Goal: Task Accomplishment & Management: Manage account settings

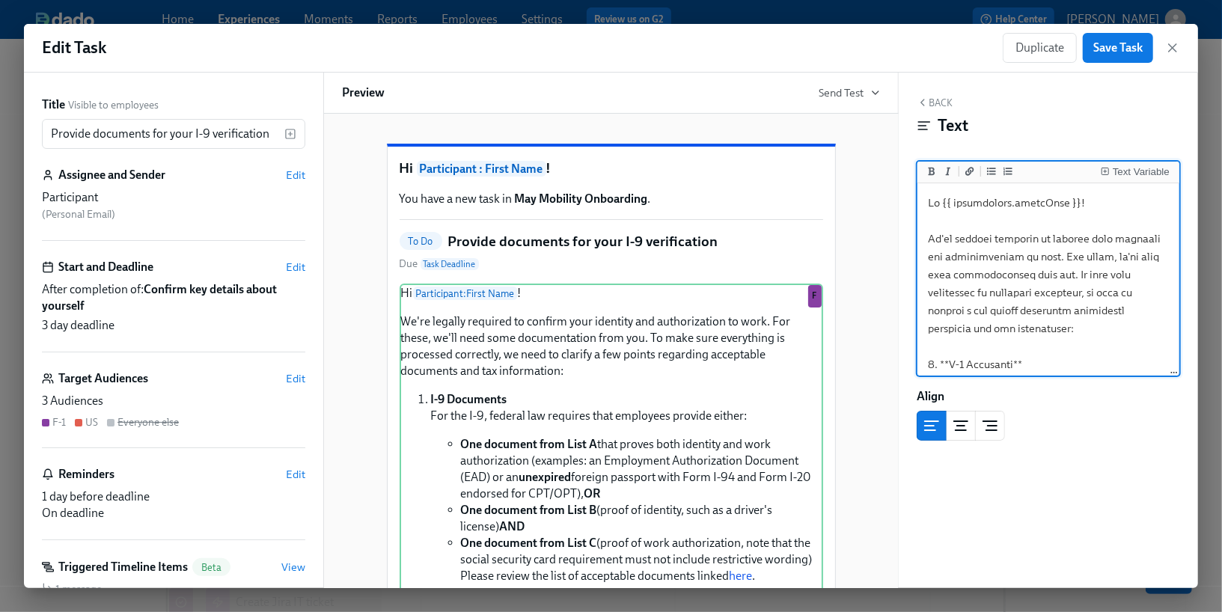
scroll to position [280, 0]
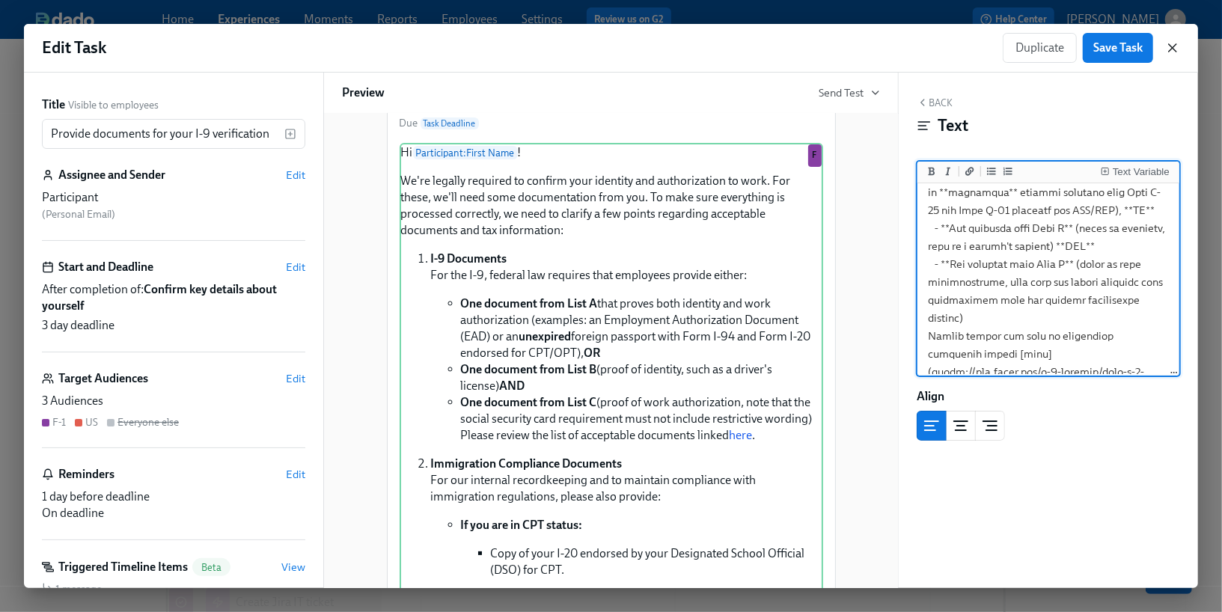
click at [1171, 43] on icon "button" at bounding box center [1172, 47] width 15 height 15
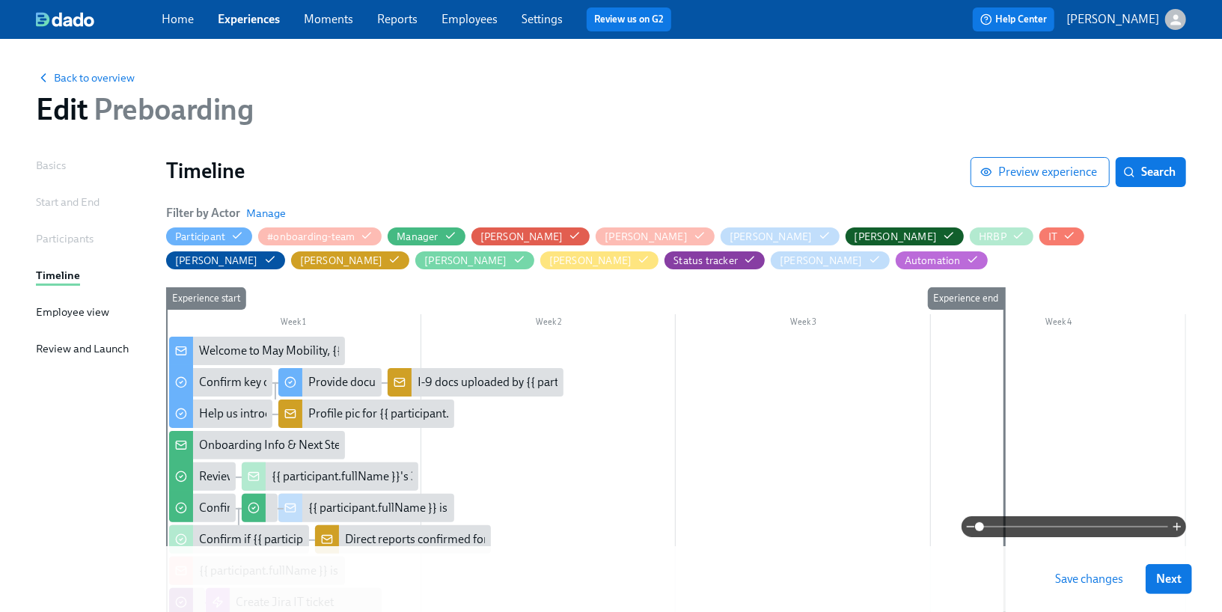
click at [460, 21] on link "Employees" at bounding box center [469, 19] width 56 height 14
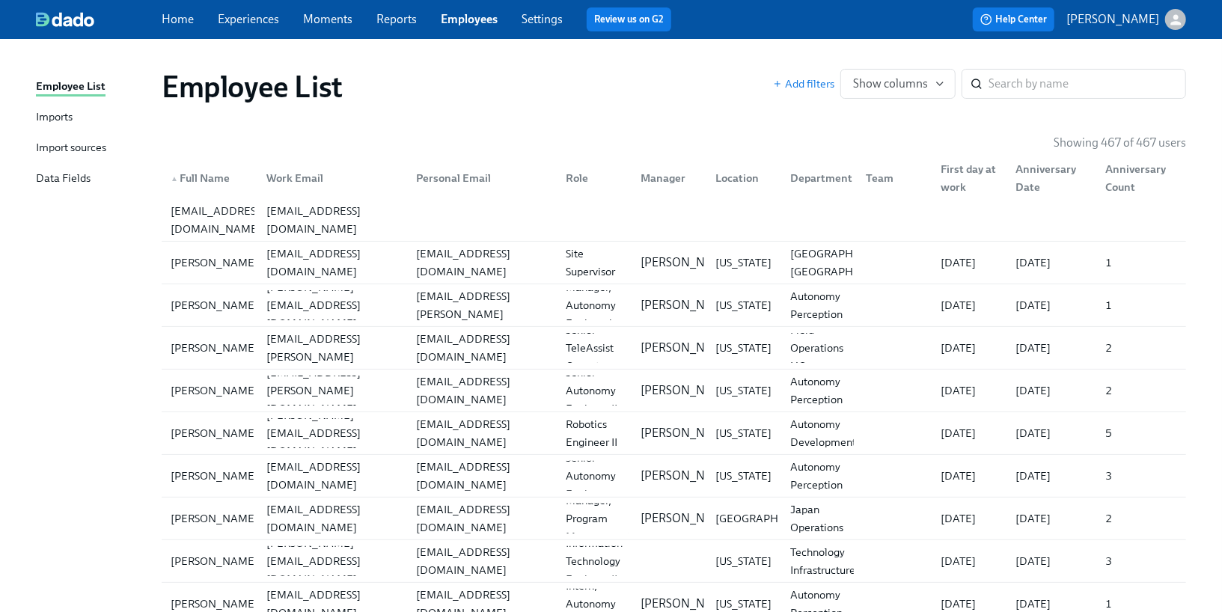
click at [81, 111] on link "Imports" at bounding box center [93, 117] width 114 height 19
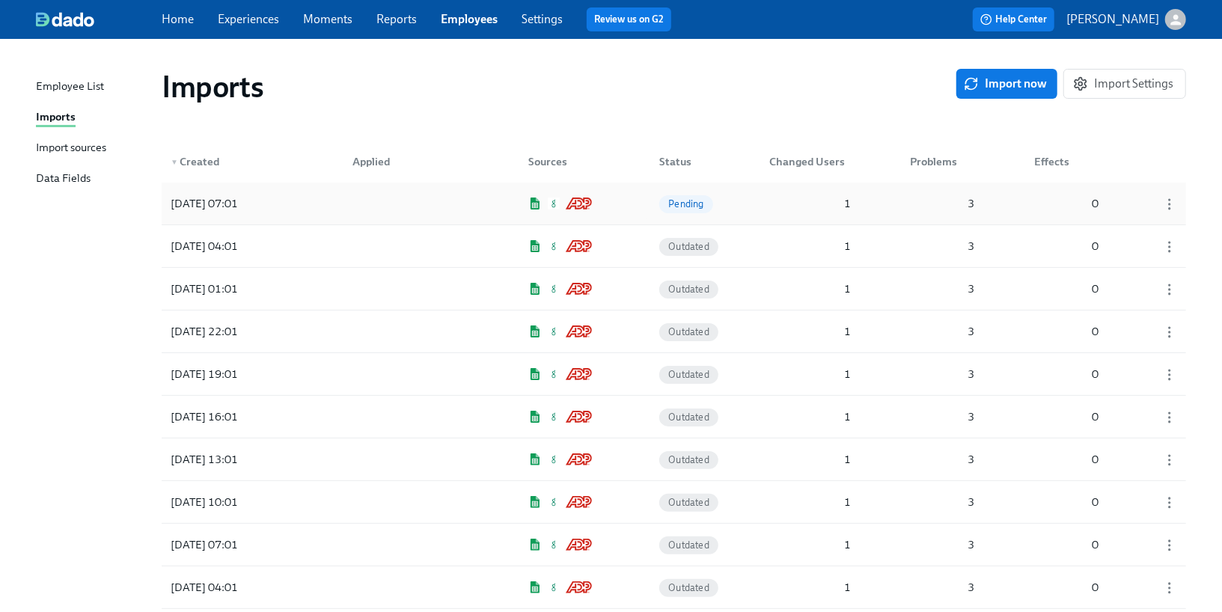
click at [230, 214] on div "[DATE] 07:01" at bounding box center [232, 204] width 135 height 30
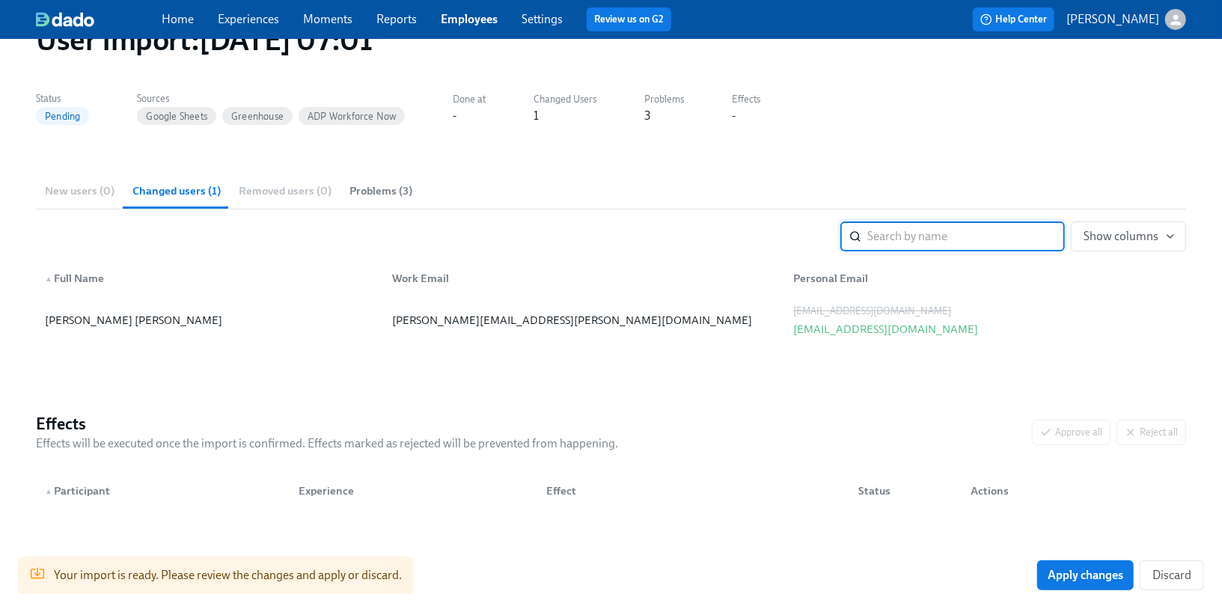
scroll to position [114, 0]
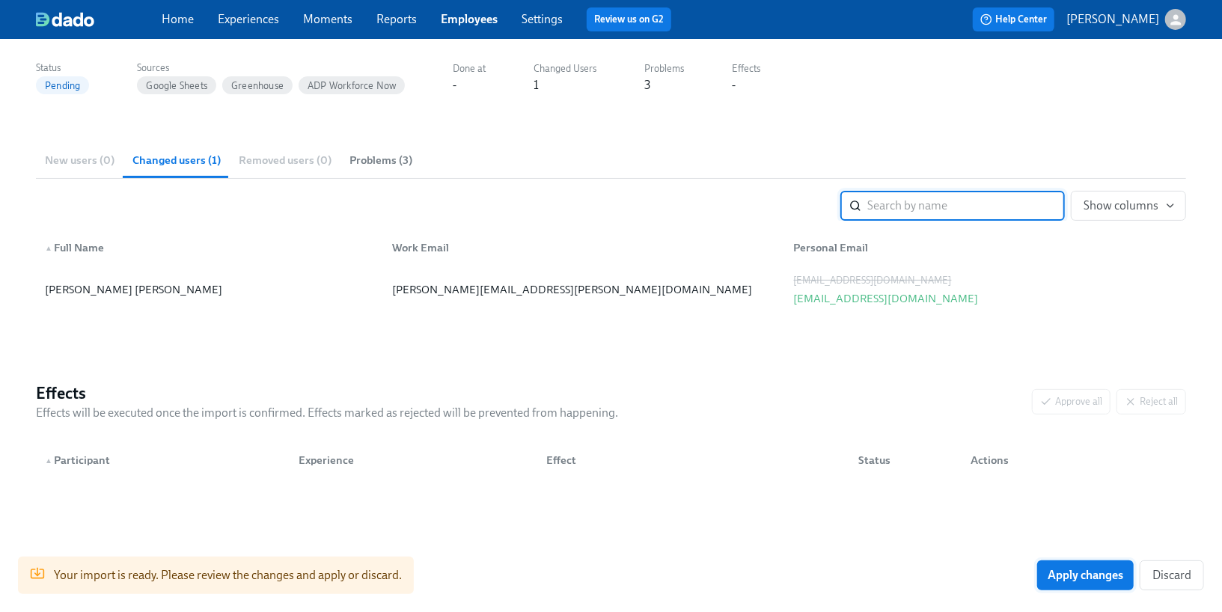
click at [1082, 572] on span "Apply changes" at bounding box center [1085, 575] width 76 height 15
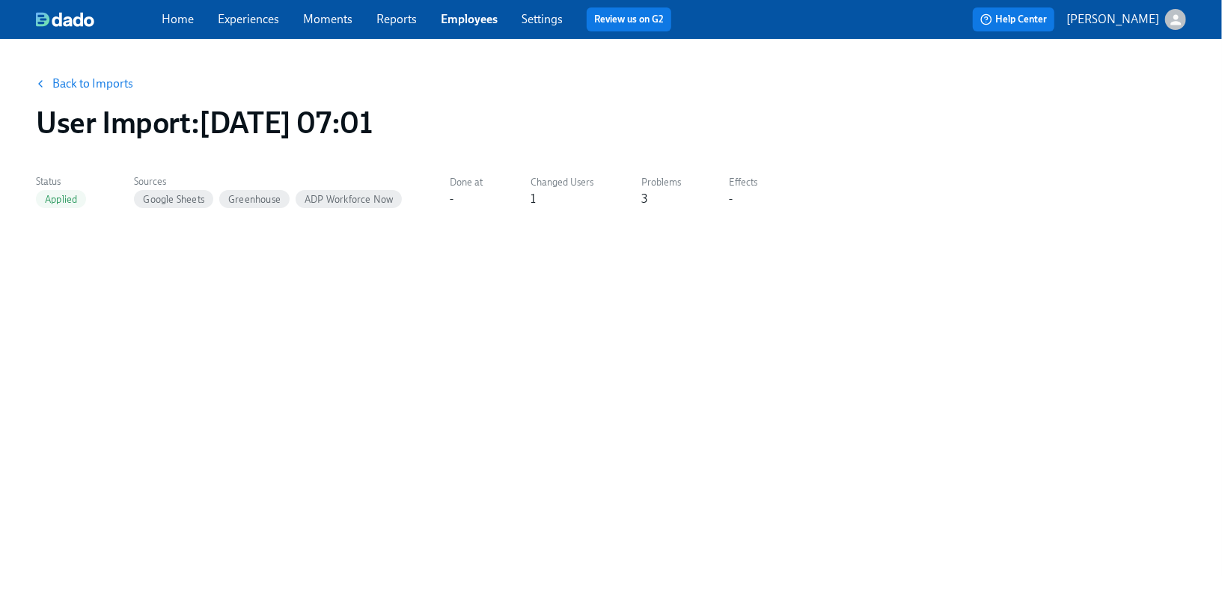
scroll to position [0, 0]
